Goal: Information Seeking & Learning: Check status

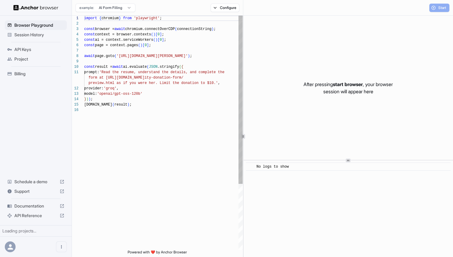
scroll to position [54, 0]
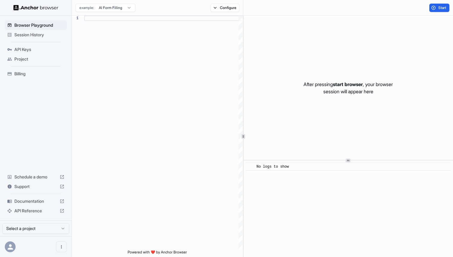
scroll to position [54, 0]
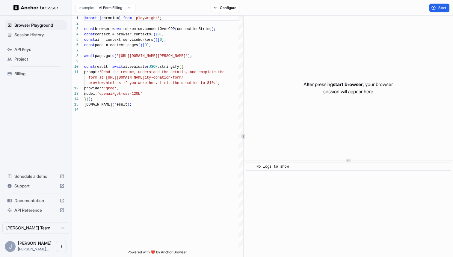
click at [25, 80] on ul "Browser Playground Session History API Keys Project Billing" at bounding box center [35, 49] width 67 height 63
click at [24, 78] on div "Billing" at bounding box center [36, 74] width 62 height 10
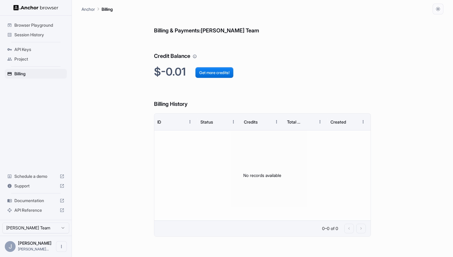
click at [42, 32] on span "Session History" at bounding box center [39, 35] width 50 height 6
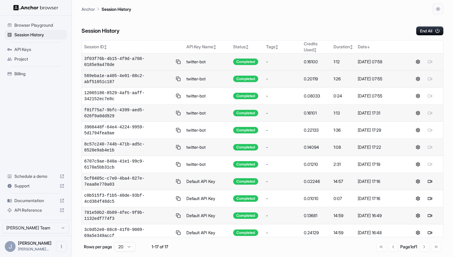
click at [200, 67] on td "twitter-bot" at bounding box center [207, 61] width 47 height 17
click at [123, 57] on span "3f03f76b-4b15-4f9d-a708-0185e9a478de" at bounding box center [128, 62] width 88 height 12
click at [112, 80] on span "569eba1e-a405-4e01-88c2-abf51051c187" at bounding box center [128, 79] width 88 height 12
click at [436, 10] on icon "button" at bounding box center [437, 9] width 5 height 5
click at [426, 43] on li "Dark" at bounding box center [430, 43] width 19 height 10
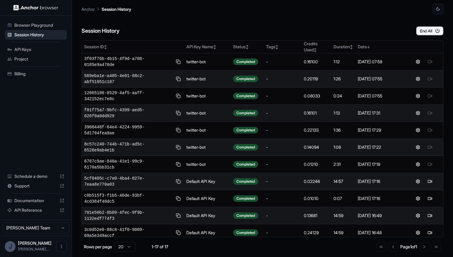
click at [27, 27] on span "Browser Playground" at bounding box center [39, 25] width 50 height 6
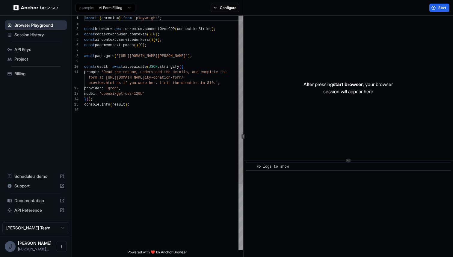
scroll to position [54, 0]
click at [28, 37] on span "Session History" at bounding box center [39, 35] width 50 height 6
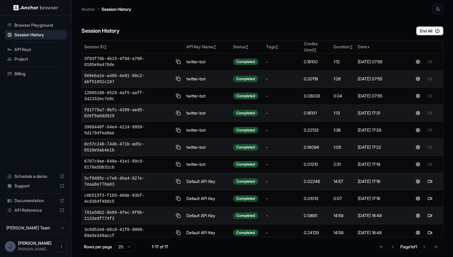
click at [448, 9] on main "Anchor Session History Session History End All Session ID ↕ API Key Name ↕ Stat…" at bounding box center [262, 128] width 381 height 257
click at [442, 9] on button "button" at bounding box center [437, 9] width 11 height 11
click at [430, 32] on li "Light" at bounding box center [430, 33] width 19 height 10
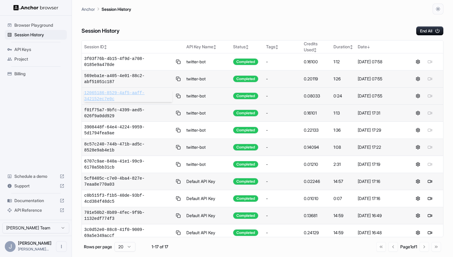
click at [111, 98] on span "12065186-8529-4af5-aaff-342152ec7e0c" at bounding box center [128, 96] width 88 height 12
click at [34, 9] on img at bounding box center [35, 8] width 45 height 6
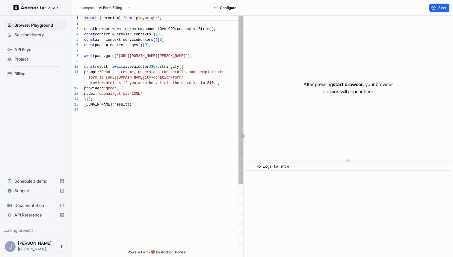
scroll to position [54, 0]
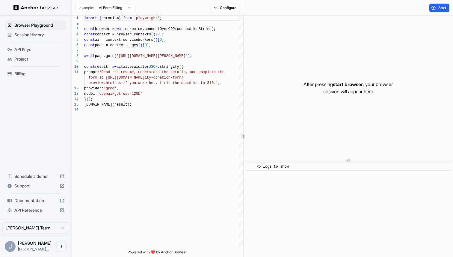
click at [39, 184] on span "Support" at bounding box center [35, 186] width 43 height 6
click at [43, 34] on span "Session History" at bounding box center [39, 35] width 50 height 6
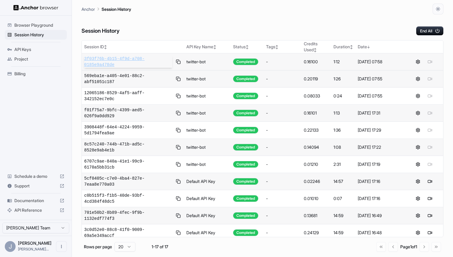
click at [142, 61] on span "3f03f76b-4b15-4f9d-a708-0185e9a478de" at bounding box center [128, 62] width 88 height 12
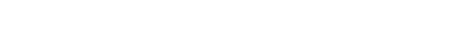
drag, startPoint x: 173, startPoint y: 69, endPoint x: 163, endPoint y: 44, distance: 26.6
click at [0, 0] on body at bounding box center [226, 22] width 453 height 45
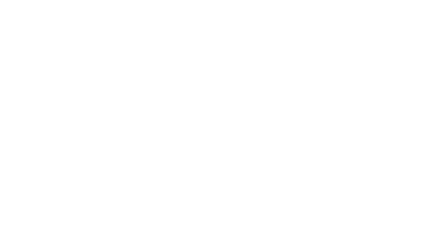
click at [75, 34] on body at bounding box center [223, 125] width 447 height 251
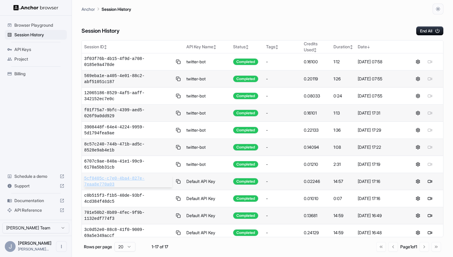
click at [131, 181] on span "5cf0405c-c7e0-4ba4-827e-7eaa8e770a03" at bounding box center [128, 181] width 88 height 12
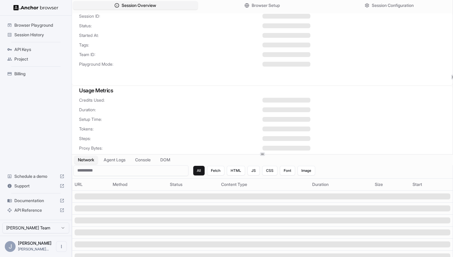
click at [37, 37] on span "Session History" at bounding box center [39, 35] width 50 height 6
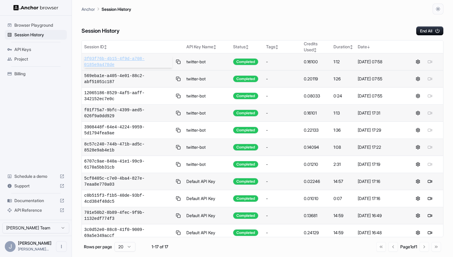
click at [133, 65] on span "3f03f76b-4b15-4f9d-a708-0185e9a478de" at bounding box center [128, 62] width 88 height 12
click at [39, 37] on div "Session History" at bounding box center [36, 35] width 62 height 10
click at [114, 61] on span "3f03f76b-4b15-4f9d-a708-0185e9a478de" at bounding box center [128, 62] width 88 height 12
